Goal: Check status: Check status

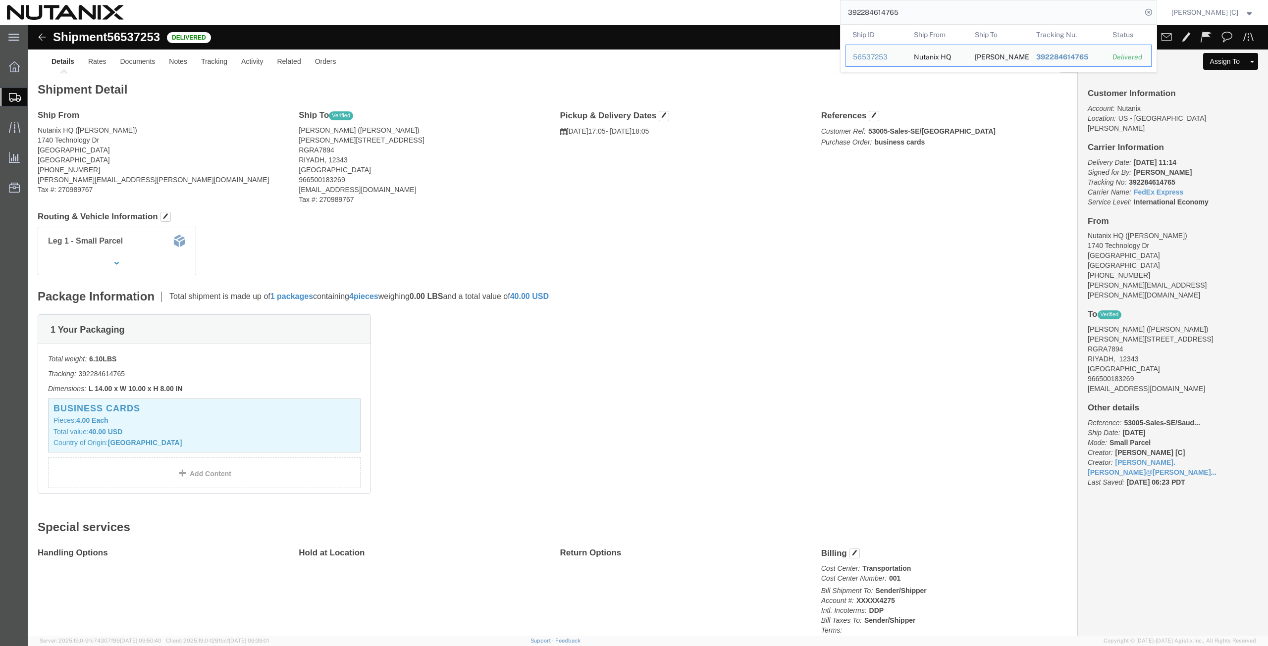
scroll to position [94, 0]
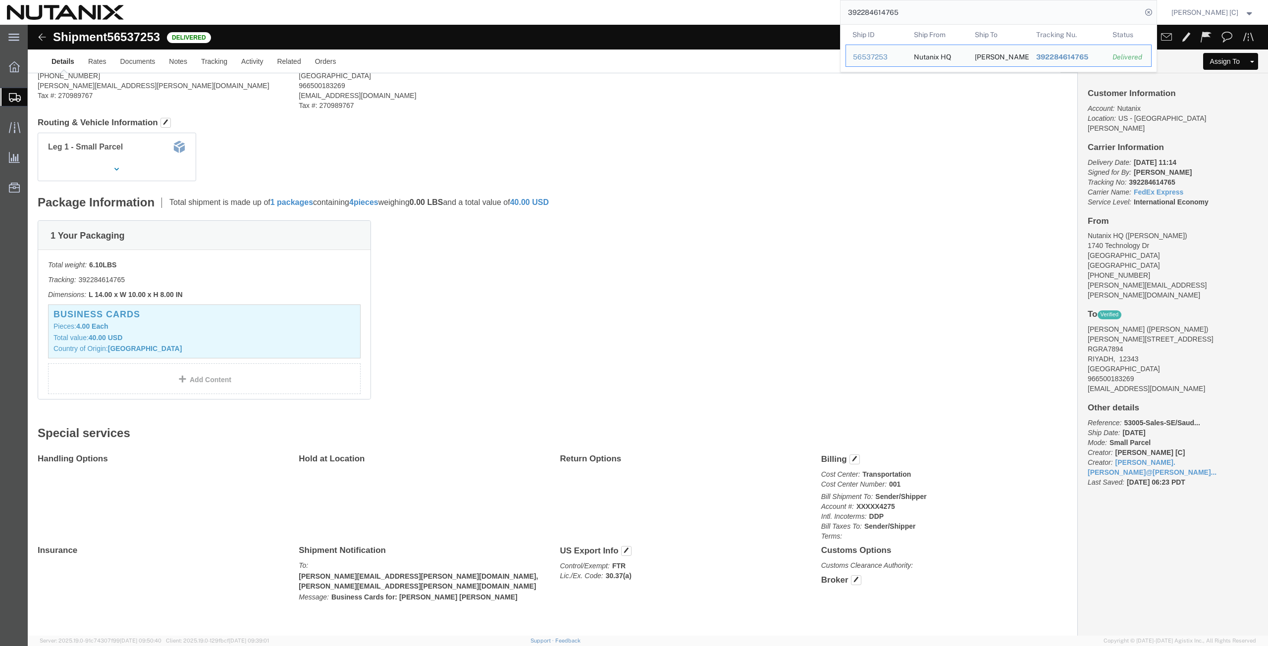
drag, startPoint x: 907, startPoint y: 10, endPoint x: 786, endPoint y: -4, distance: 121.6
click at [786, 0] on html "main_menu Created with Sketch. Collapse Menu Overview Shipments Shipment Manage…" at bounding box center [634, 323] width 1268 height 646
click at [920, 12] on input "392284614765" at bounding box center [990, 12] width 301 height 24
drag, startPoint x: 920, startPoint y: 12, endPoint x: 763, endPoint y: 20, distance: 156.7
click at [763, 20] on div "392284614765 Ship ID Ship From Ship To Tracking Nu. Status Ship ID 56537253 Shi…" at bounding box center [644, 12] width 1026 height 25
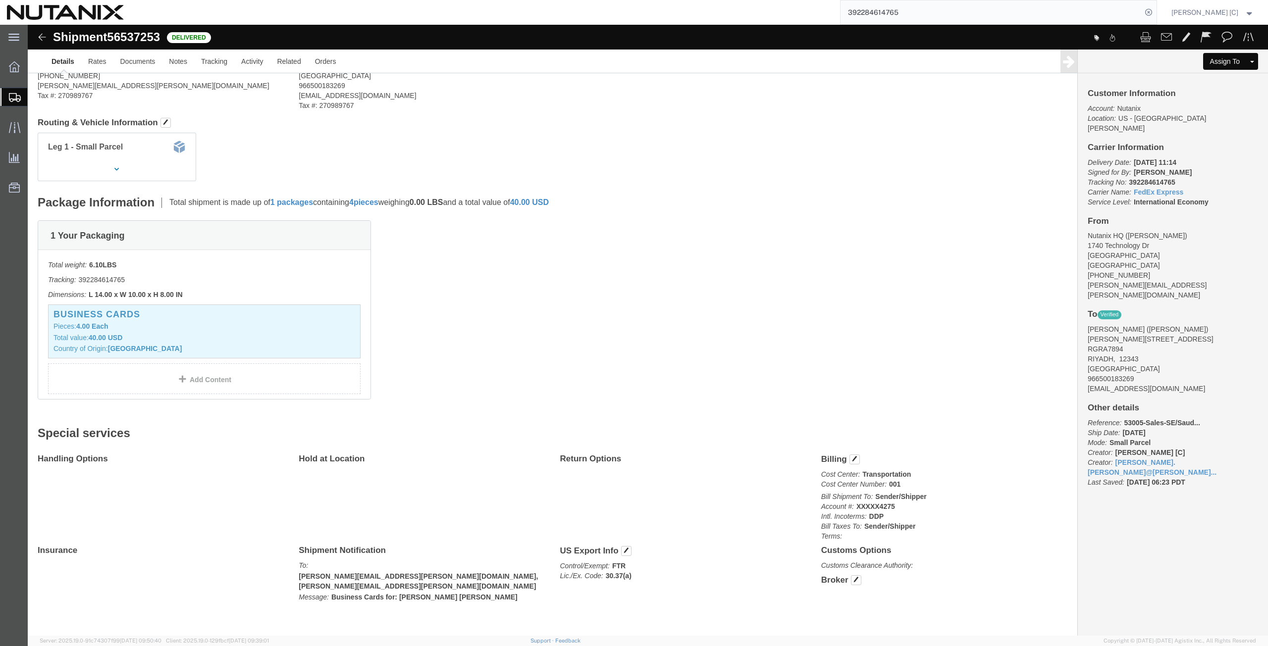
paste input "3039839236"
type input "393039839236"
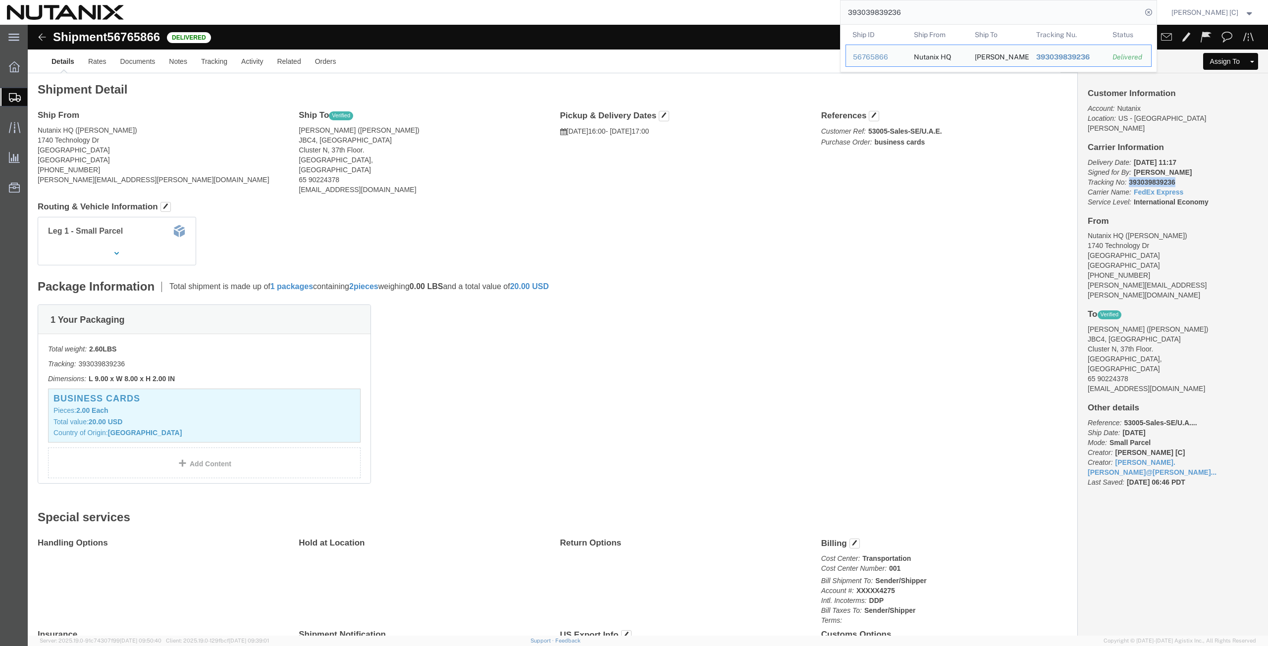
drag, startPoint x: 1145, startPoint y: 147, endPoint x: 1097, endPoint y: 151, distance: 48.7
click p "Delivery Date: [DATE] 11:17 Signed for By: [PERSON_NAME] Tracking No: 393039839…"
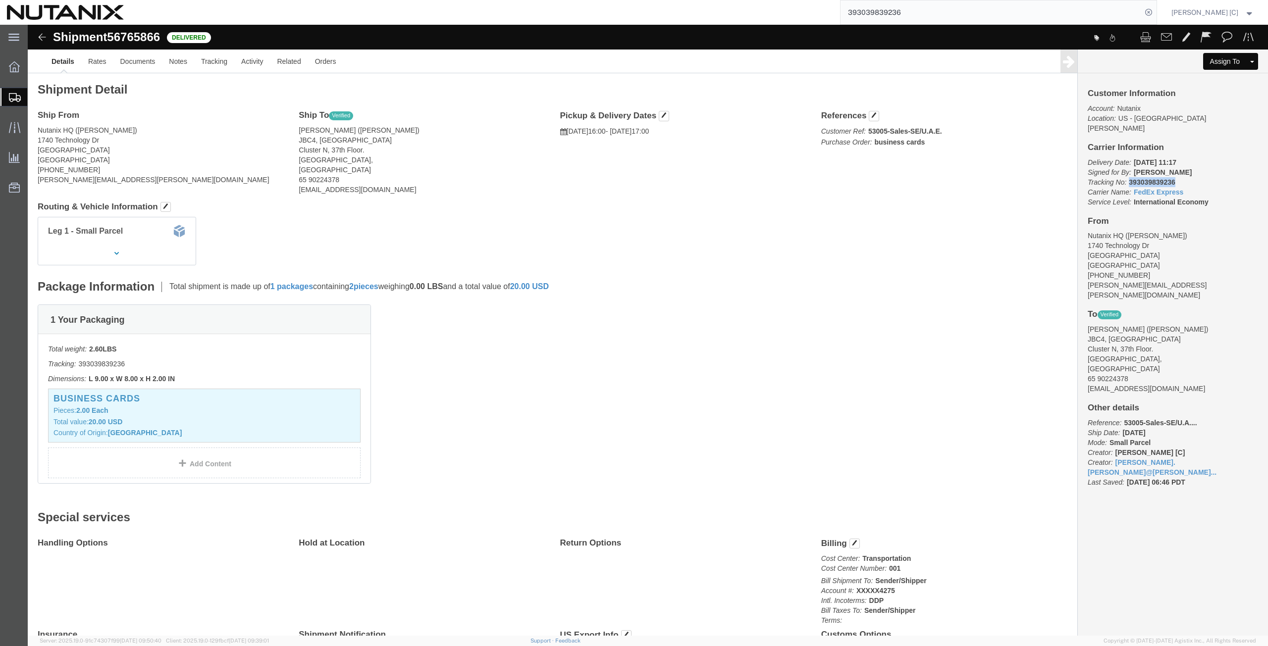
copy b "393039839236"
click p "Delivery Date: [DATE] 11:17 Signed for By: [PERSON_NAME] Tracking No: 393039839…"
drag, startPoint x: 1146, startPoint y: 147, endPoint x: 1096, endPoint y: 147, distance: 50.0
click p "Delivery Date: [DATE] 11:17 Signed for By: [PERSON_NAME] Tracking No: 393039839…"
copy b "393039839236"
